Goal: Task Accomplishment & Management: Use online tool/utility

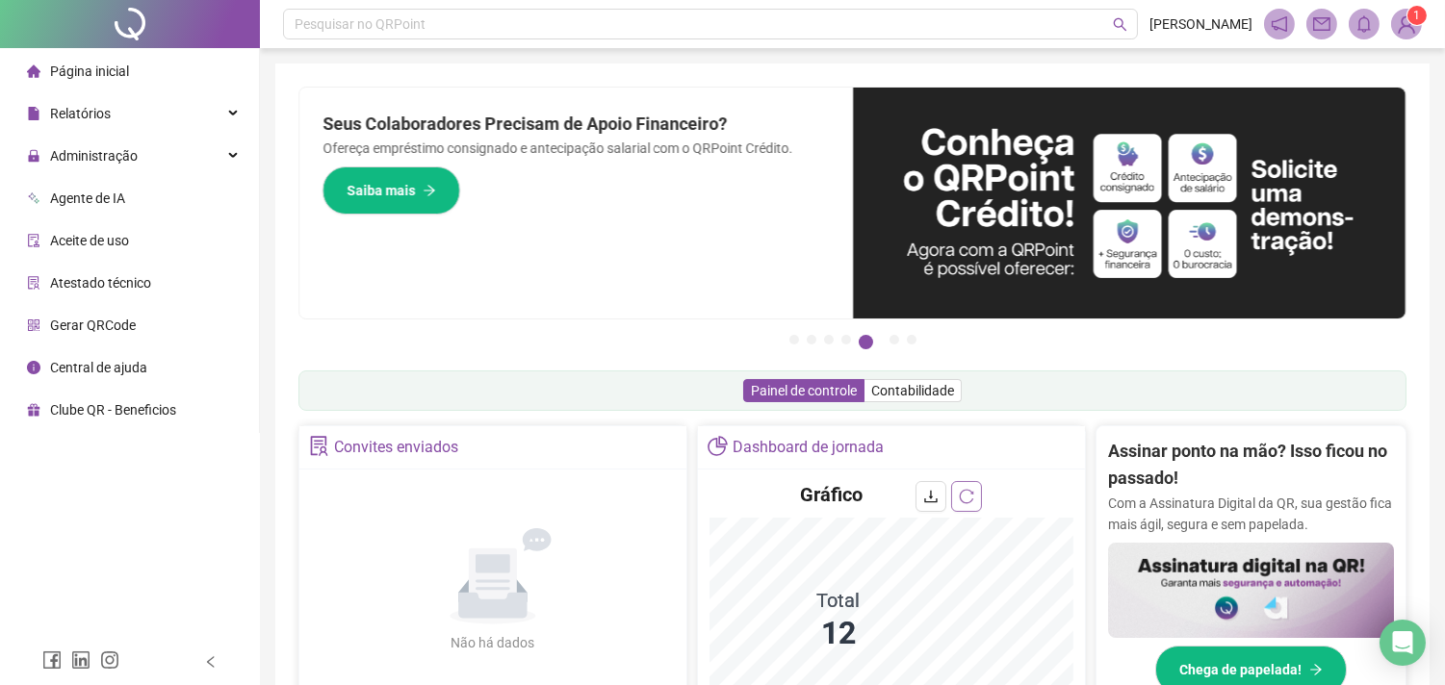
click at [978, 487] on button "button" at bounding box center [966, 496] width 31 height 31
click at [136, 68] on li "Página inicial" at bounding box center [129, 71] width 251 height 39
click at [141, 167] on div "Administração" at bounding box center [129, 156] width 251 height 39
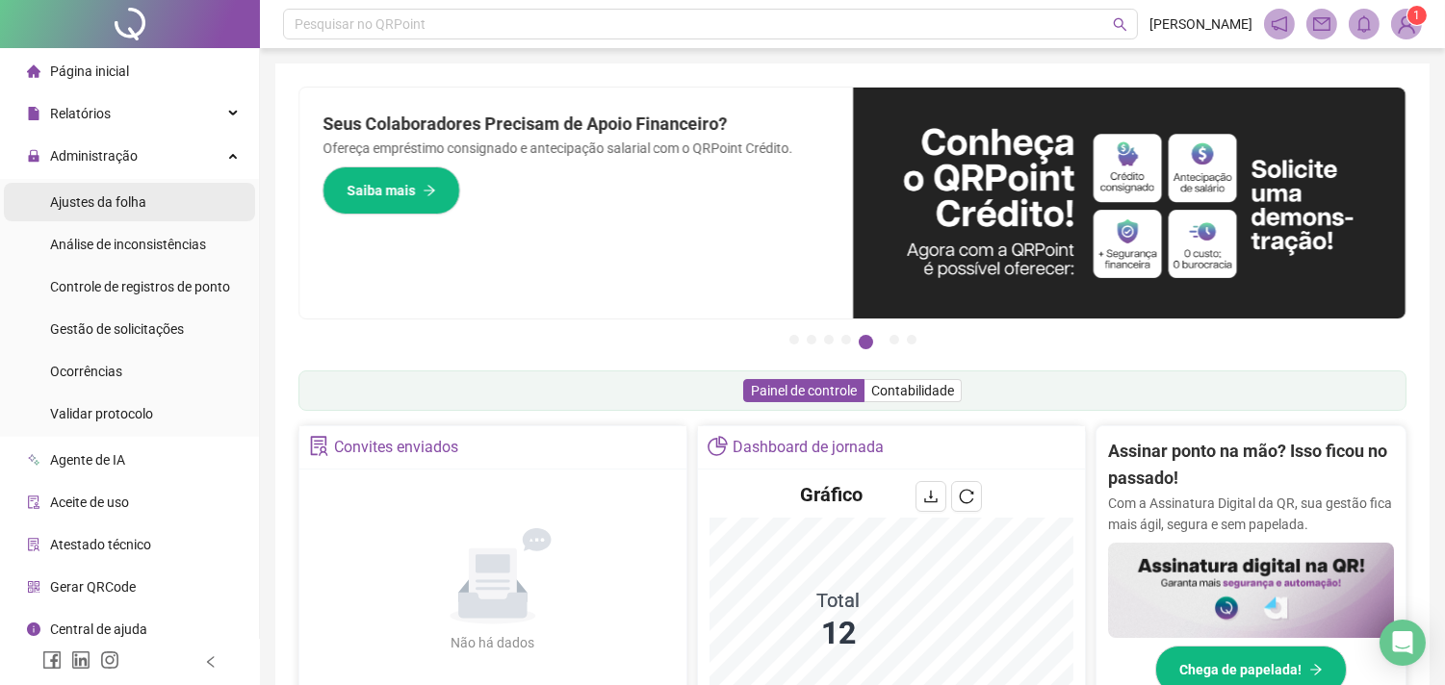
click at [97, 218] on div "Ajustes da folha" at bounding box center [98, 202] width 96 height 39
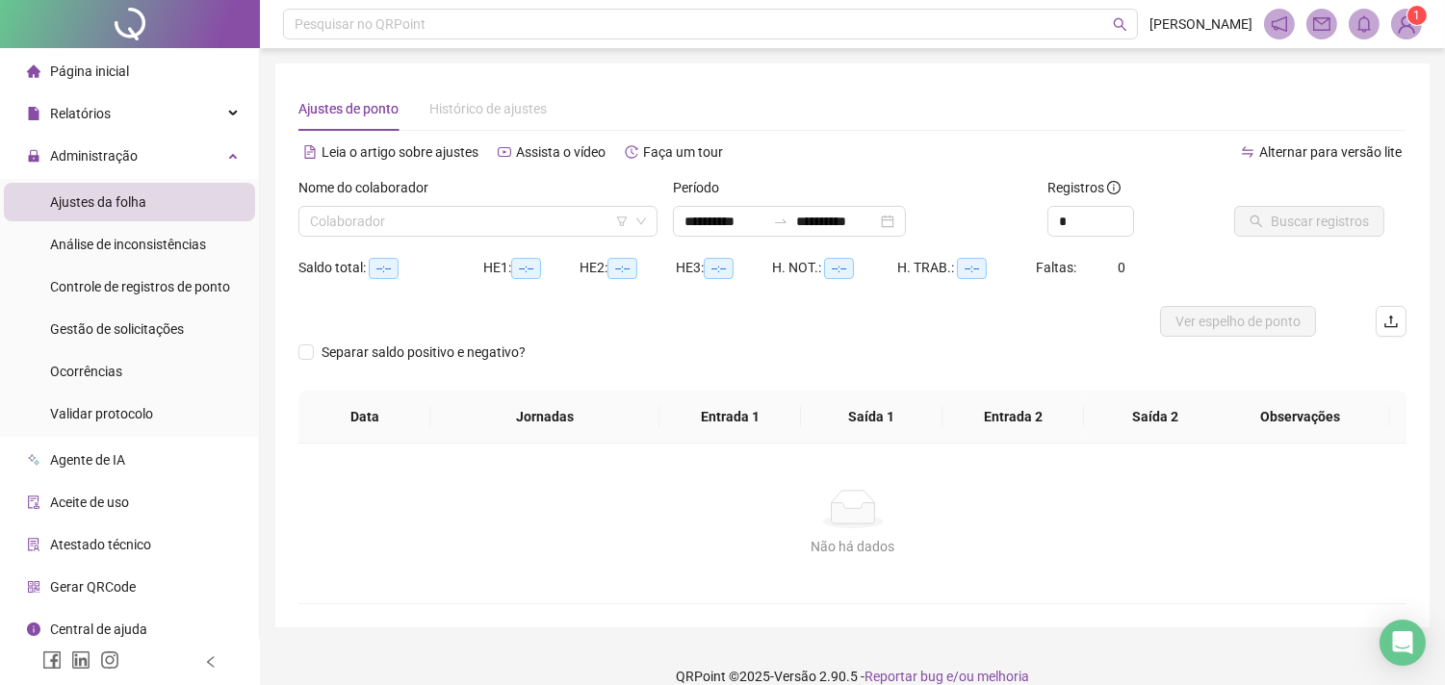
type input "**********"
drag, startPoint x: 397, startPoint y: 217, endPoint x: 410, endPoint y: 218, distance: 13.5
click at [399, 217] on input "search" at bounding box center [469, 221] width 319 height 29
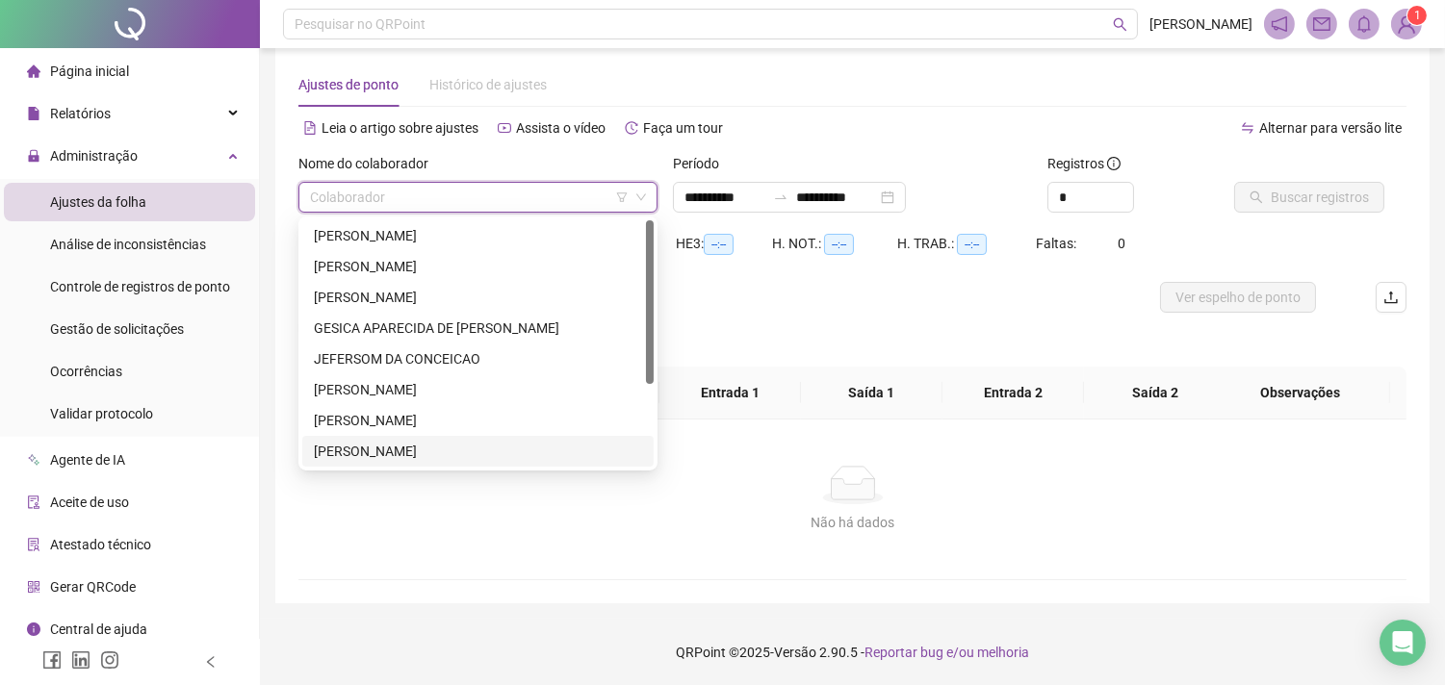
scroll to position [122, 0]
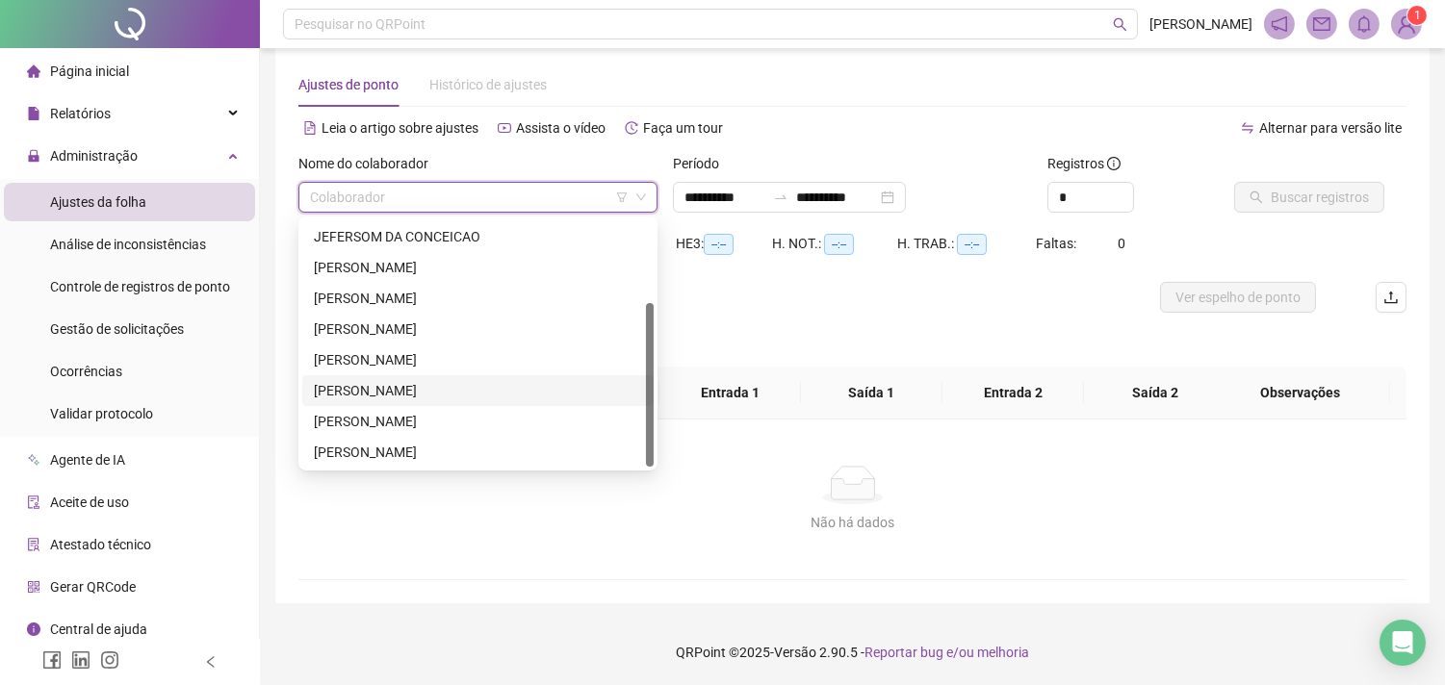
click at [439, 392] on div "[PERSON_NAME]" at bounding box center [478, 390] width 328 height 21
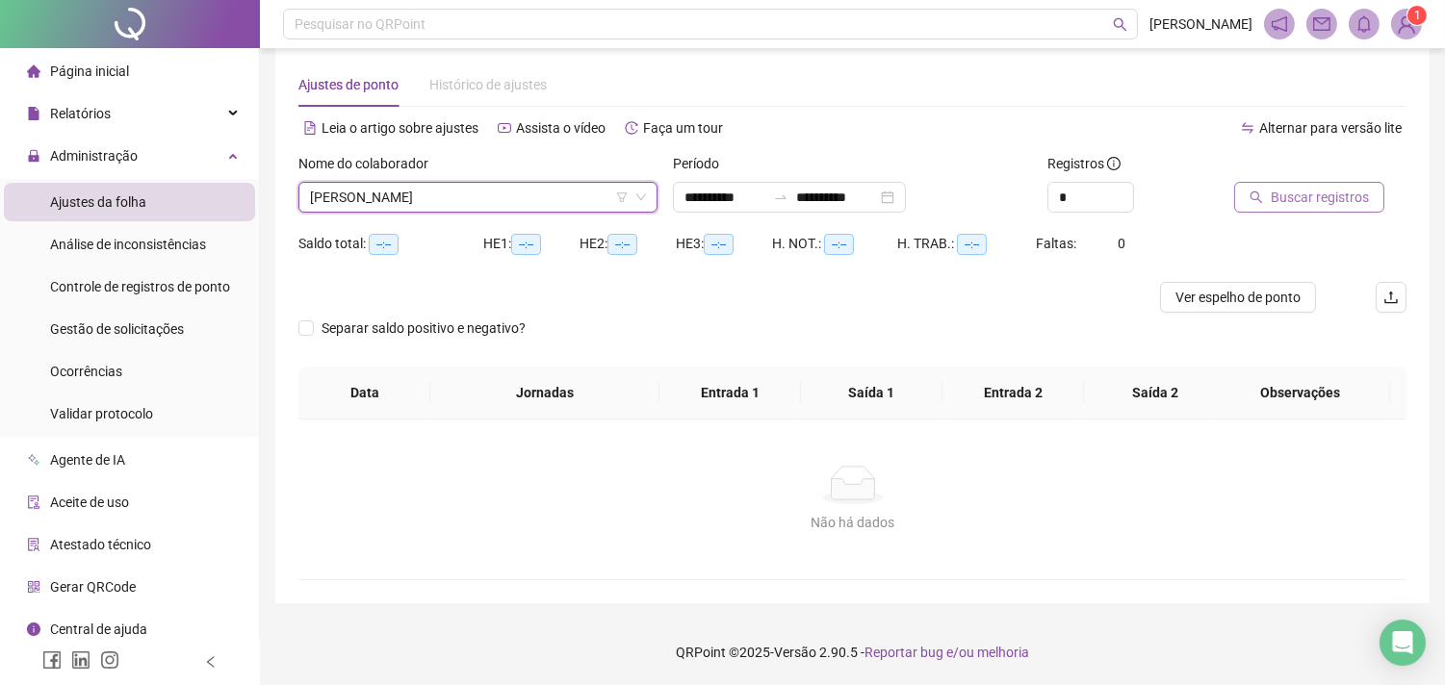
click at [1307, 194] on span "Buscar registros" at bounding box center [1320, 197] width 98 height 21
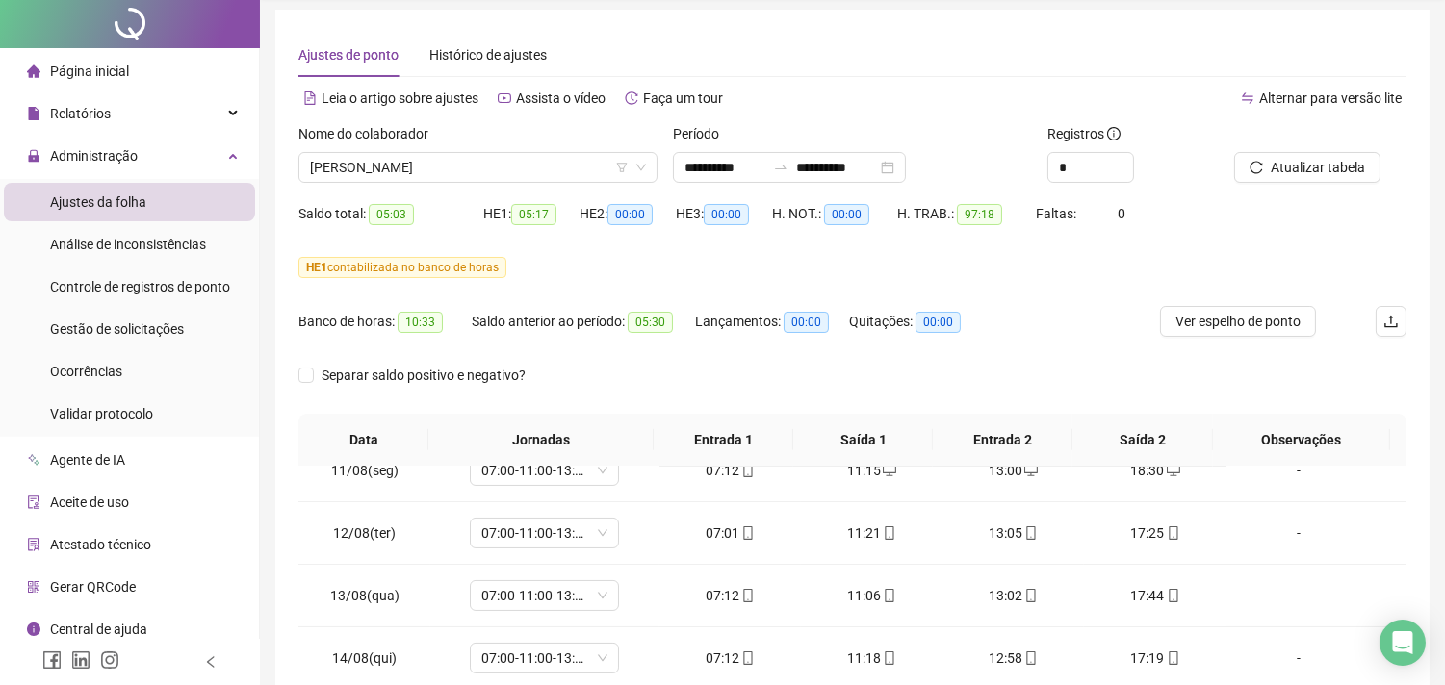
scroll to position [0, 0]
